Goal: Communication & Community: Answer question/provide support

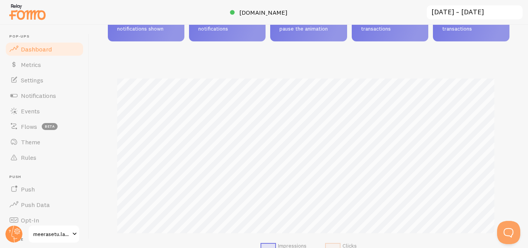
scroll to position [114, 0]
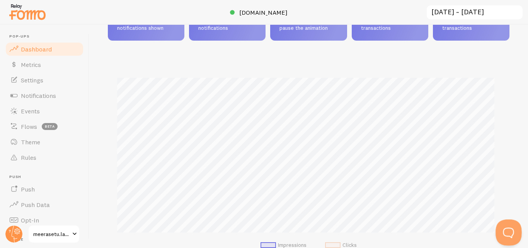
click at [504, 228] on button "Open Beacon popover" at bounding box center [506, 230] width 23 height 23
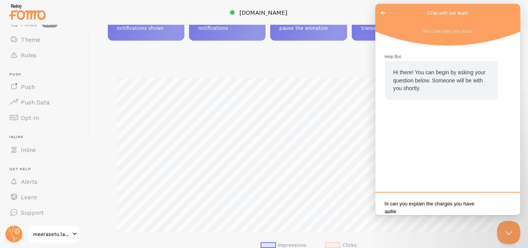
scroll to position [1, 0]
type textarea "hi can you explain the charges you have applied 6227"
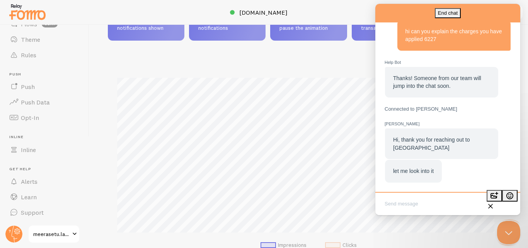
scroll to position [81, 0]
type textarea "sure"
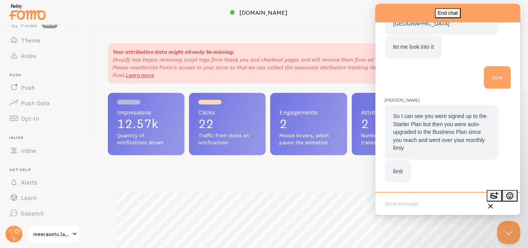
scroll to position [102, 0]
click at [47, 235] on span "meerasetu.label" at bounding box center [51, 233] width 37 height 9
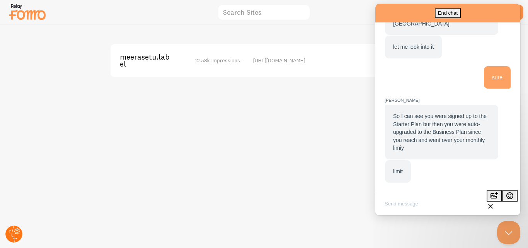
click at [14, 232] on circle at bounding box center [13, 233] width 17 height 17
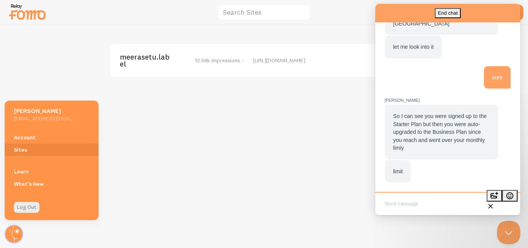
click at [416, 209] on textarea "Write chat message" at bounding box center [448, 204] width 142 height 18
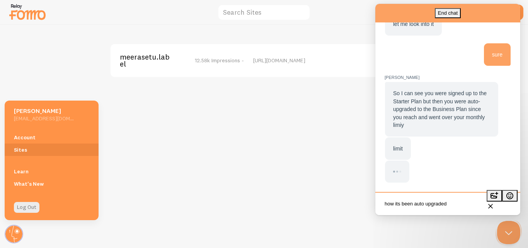
type textarea "how its been auto upgraded?"
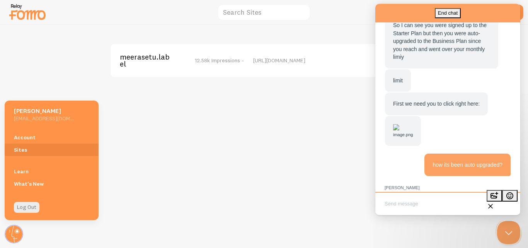
scroll to position [327, 0]
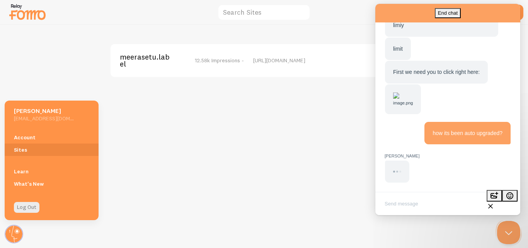
click at [399, 92] on img "Chat message" at bounding box center [396, 95] width 6 height 6
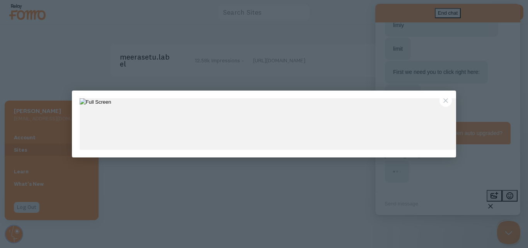
click at [444, 99] on button "Close" at bounding box center [445, 100] width 12 height 12
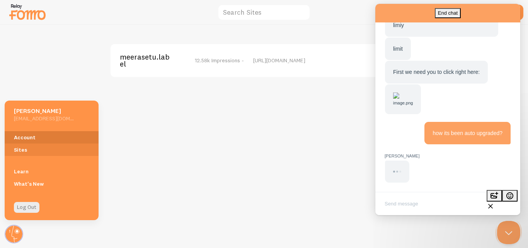
click at [36, 137] on link "Account" at bounding box center [52, 137] width 94 height 12
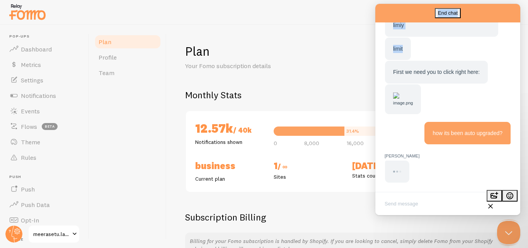
drag, startPoint x: 429, startPoint y: 10, endPoint x: 221, endPoint y: 61, distance: 214.0
click at [375, 61] on html "End chat [PERSON_NAME] M [PERSON_NAME] M: First we need you to click right here…" at bounding box center [447, 109] width 145 height 211
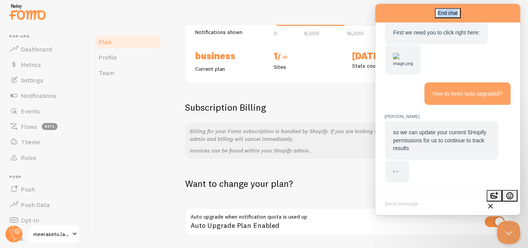
scroll to position [109, 0]
click at [489, 221] on input "checkbox" at bounding box center [494, 221] width 20 height 11
checkbox input "false"
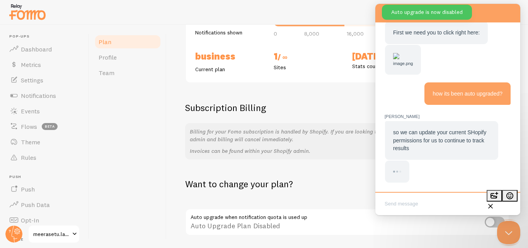
click at [442, 200] on textarea "Write chat message" at bounding box center [448, 204] width 142 height 18
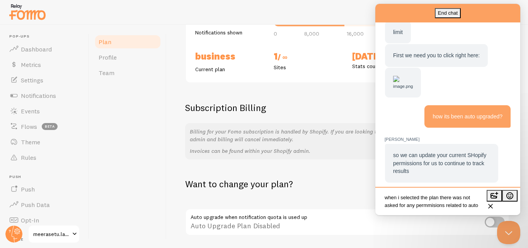
scroll to position [4, 0]
click at [429, 203] on textarea "when i selected the plan there was not asked for any permmisions related to aut…" at bounding box center [448, 201] width 142 height 23
click at [429, 203] on textarea "when i selected the plan there was not asked for any permisions related to auto…" at bounding box center [448, 201] width 142 height 23
type textarea "when i selected the plan there was not asked for any permissions related to aut…"
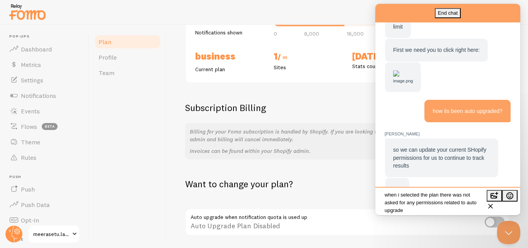
scroll to position [366, 0]
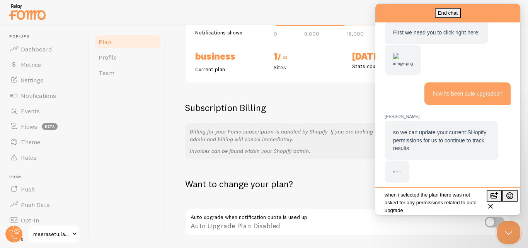
click at [471, 209] on textarea "when i selected the plan there was not asked for any permissions related to aut…" at bounding box center [448, 201] width 142 height 23
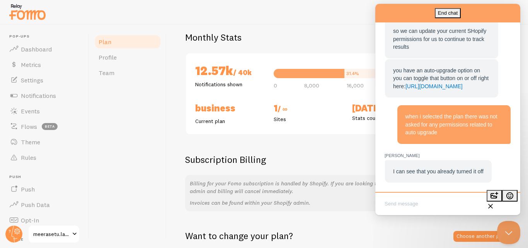
scroll to position [0, 0]
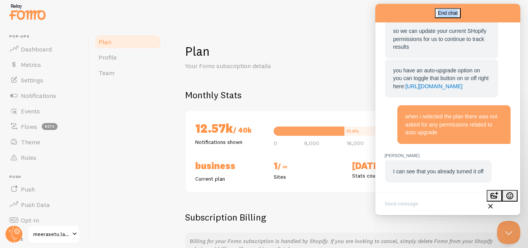
drag, startPoint x: 436, startPoint y: 17, endPoint x: 335, endPoint y: 36, distance: 102.6
click at [375, 36] on html "End chat [PERSON_NAME] M [PERSON_NAME] M: I can see that you already turned it …" at bounding box center [447, 109] width 145 height 211
click at [417, 196] on textarea "Write chat message" at bounding box center [448, 204] width 142 height 18
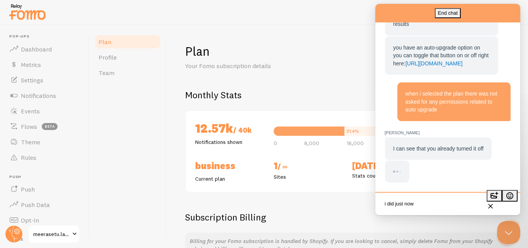
type textarea "i did just now"
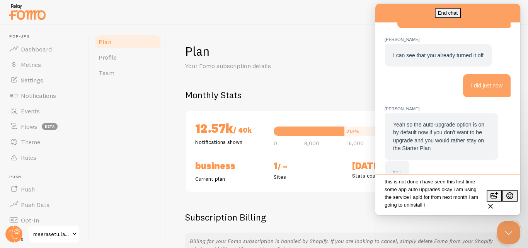
scroll to position [4, 0]
click at [421, 197] on textarea "this is not done i have seen this first time some app auto upgrades okay i am u…" at bounding box center [448, 195] width 142 height 36
click at [445, 206] on textarea "this is not done i have seen this first time some app auto upgrades okay i am u…" at bounding box center [448, 195] width 142 height 36
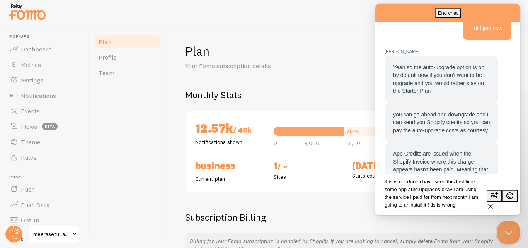
scroll to position [666, 0]
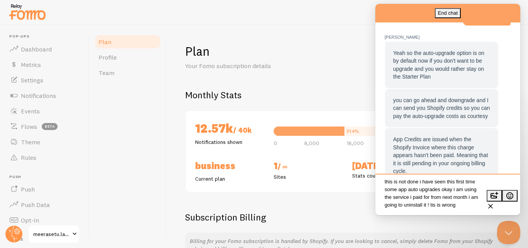
type textarea "this is not done i have seen this first time some app auto upgrades okay i am u…"
click at [471, 204] on textarea "this is not done i have seen this first time some app auto upgrades okay i am u…" at bounding box center [448, 195] width 142 height 36
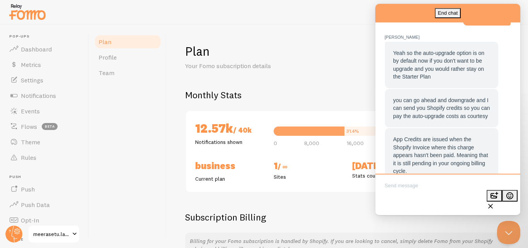
scroll to position [0, 0]
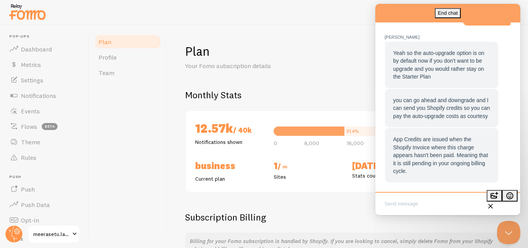
click at [405, 209] on textarea "Write chat message" at bounding box center [448, 204] width 142 height 18
paste textarea "You have applied ₹6,000 in charges for the Fomo app by auto-upgrading my subscr…"
type textarea "You have applied ₹6,000 in charges for the Fomo app by auto-upgrading my subscr…"
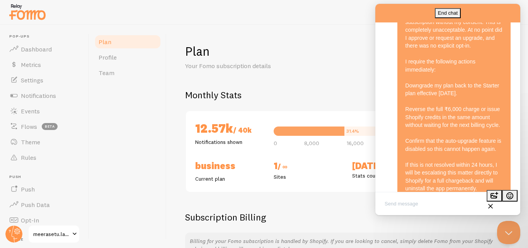
scroll to position [897, 0]
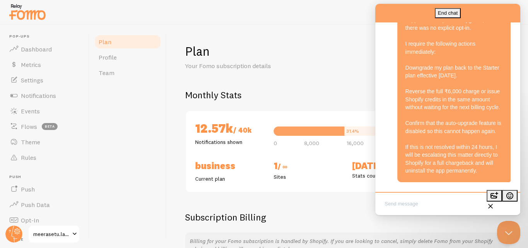
click at [420, 200] on textarea "Write chat message" at bounding box center [448, 204] width 142 height 18
paste textarea "To clarify, the auto-upgrade option being “on by default” is not valid consent.…"
type textarea "To clarify, the auto-upgrade option being “on by default” is not valid consent.…"
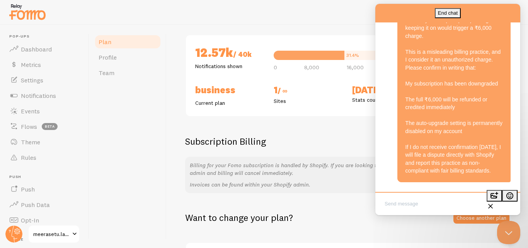
scroll to position [55, 0]
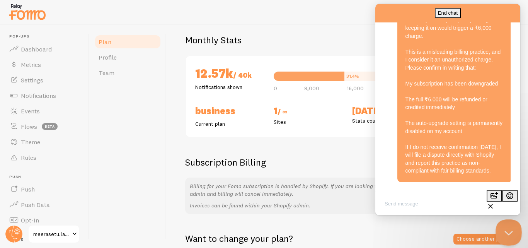
click at [507, 229] on button "Close Beacon popover" at bounding box center [506, 230] width 23 height 23
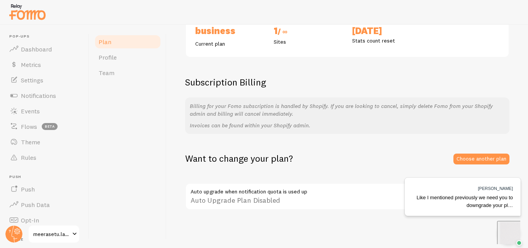
scroll to position [0, 0]
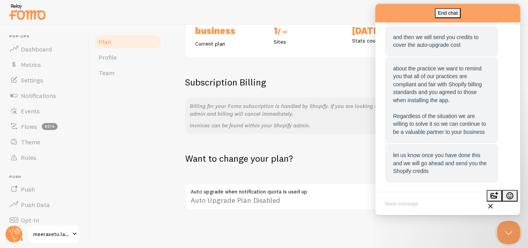
scroll to position [1345, 0]
click at [402, 204] on textarea "Write chat message" at bounding box center [448, 204] width 142 height 18
paste textarea "I understand you are offering Shopify credits, but this does not change the fac…"
type textarea "I understand you are offering Shopify credits, but this does not change the fac…"
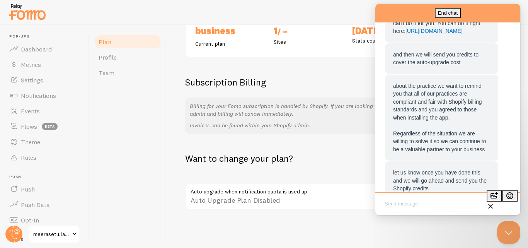
scroll to position [1267, 0]
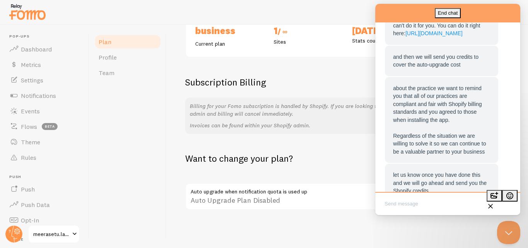
click at [453, 36] on link "[URL][DOMAIN_NAME]" at bounding box center [433, 33] width 57 height 6
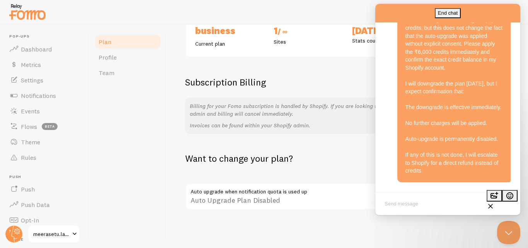
scroll to position [1535, 0]
click at [391, 211] on textarea "Write chat message" at bounding box center [448, 204] width 142 height 18
paste textarea "I have downgraded my plan as requested. Please confirm that: The ₹6,000 credits…"
type textarea "I have downgraded my plan as requested. Please confirm that: The ₹6,000 credits…"
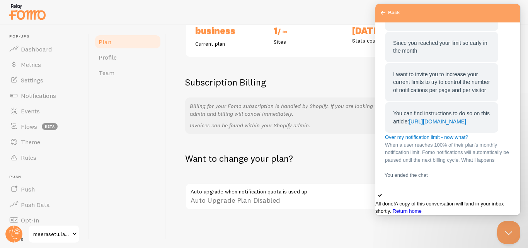
scroll to position [1766, 0]
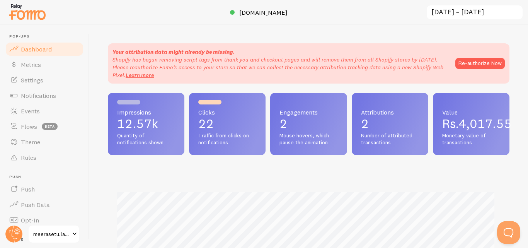
scroll to position [203, 396]
